Goal: Find specific page/section

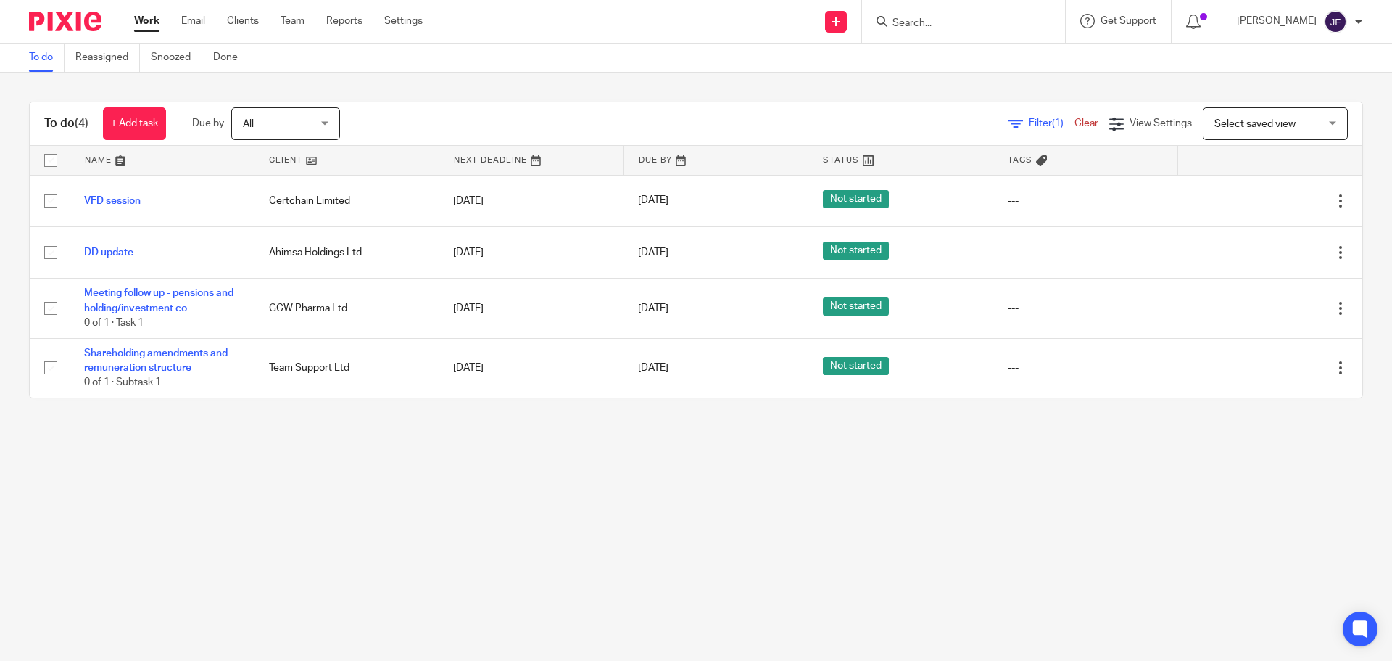
click at [932, 20] on input "Search" at bounding box center [956, 23] width 131 height 13
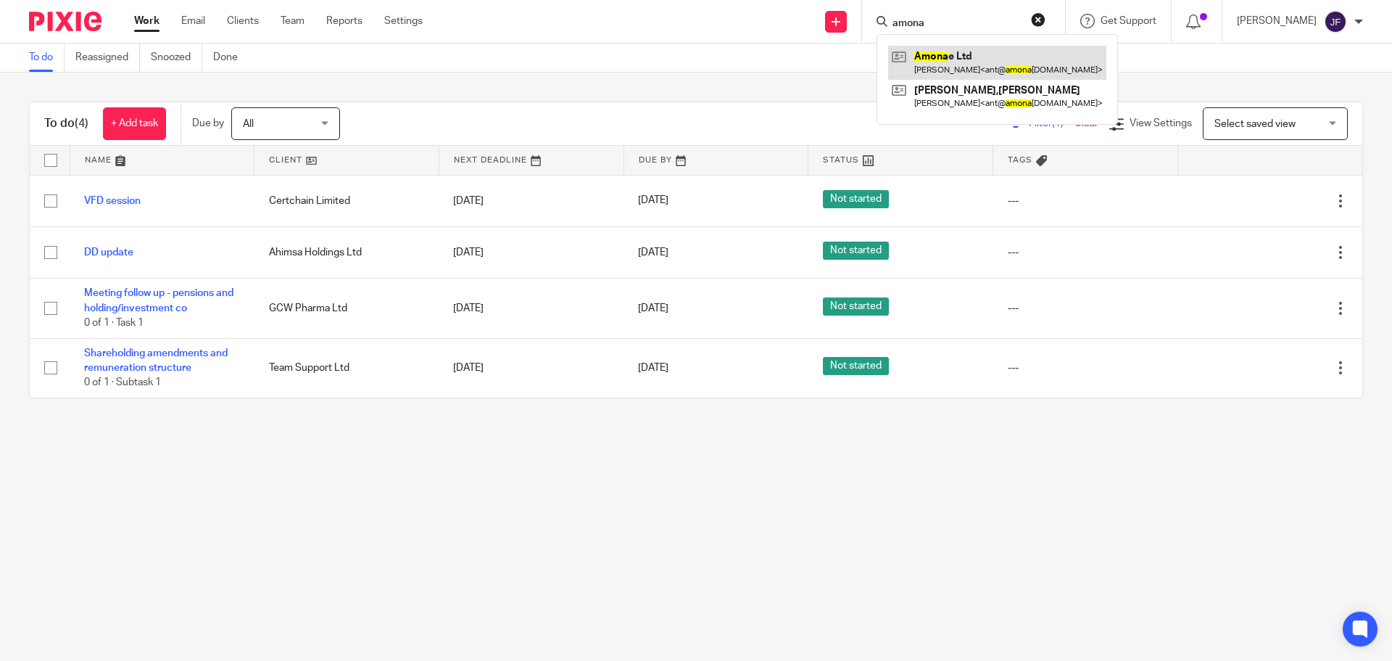
type input "amona"
click at [950, 62] on link at bounding box center [997, 62] width 218 height 33
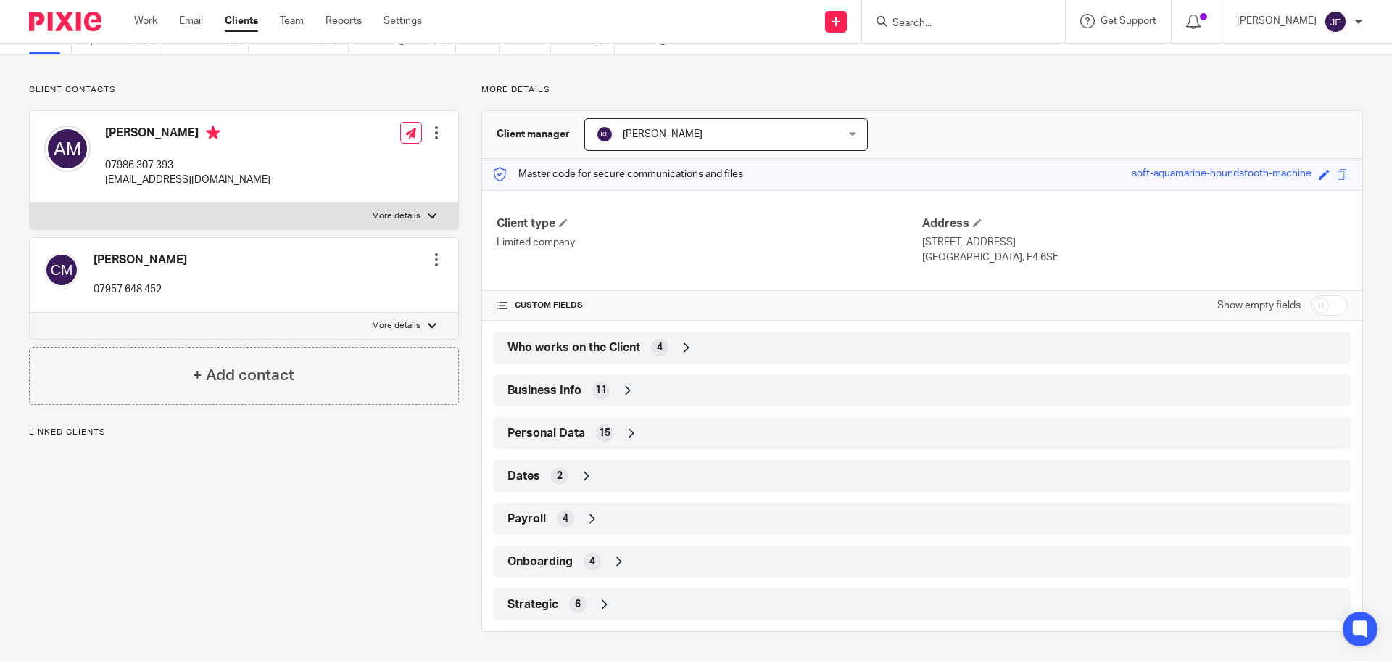
click at [619, 595] on div "Strategic 6" at bounding box center [922, 604] width 837 height 25
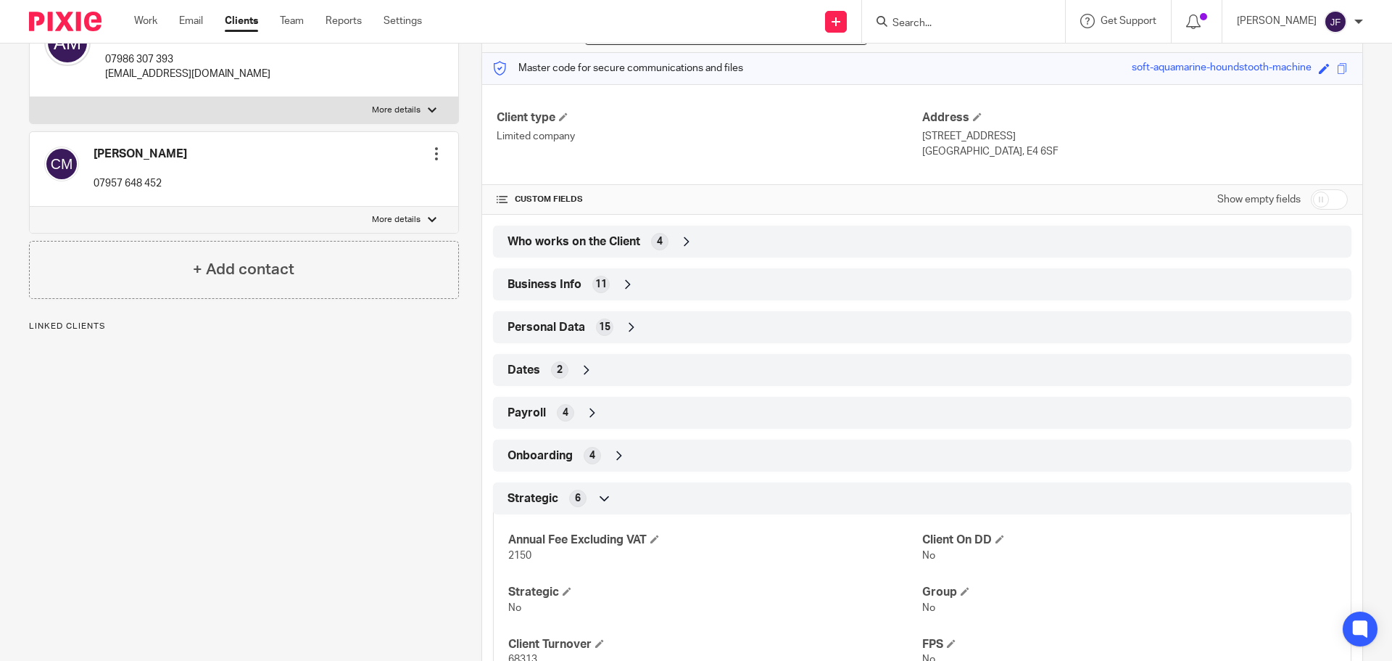
scroll to position [242, 0]
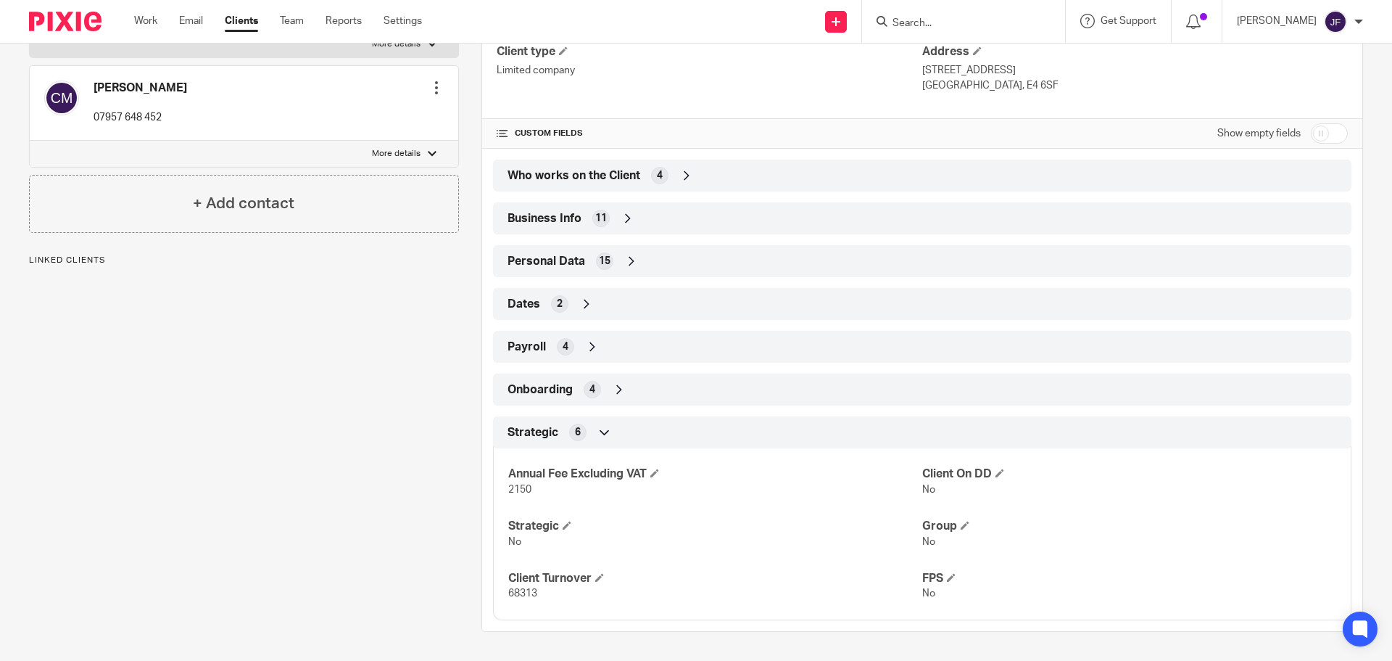
click at [89, 24] on img at bounding box center [65, 22] width 73 height 20
